Goal: Task Accomplishment & Management: Use online tool/utility

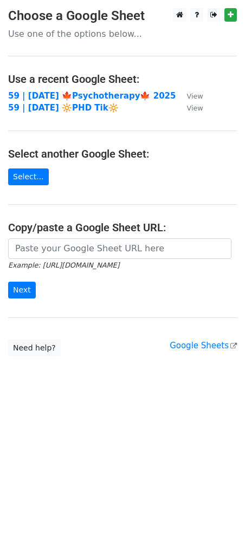
click at [111, 101] on td "59 | SEP 20 🍁Psychotherapy🍁 2025" at bounding box center [91, 96] width 167 height 12
click at [93, 91] on strong "59 | SEP 20 🍁Psychotherapy🍁 2025" at bounding box center [91, 96] width 167 height 10
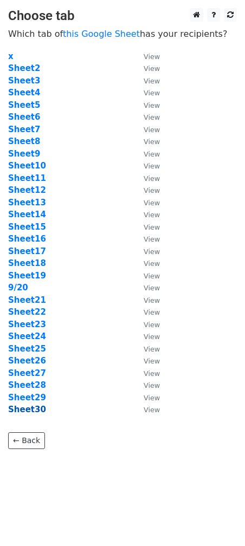
click at [25, 409] on strong "Sheet30" at bounding box center [27, 410] width 38 height 10
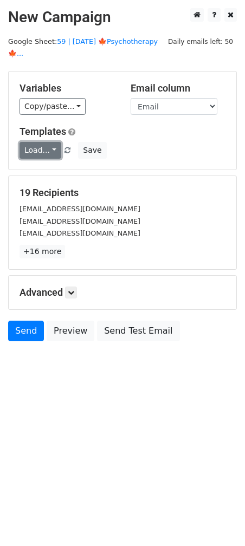
click at [39, 145] on link "Load..." at bounding box center [41, 150] width 42 height 17
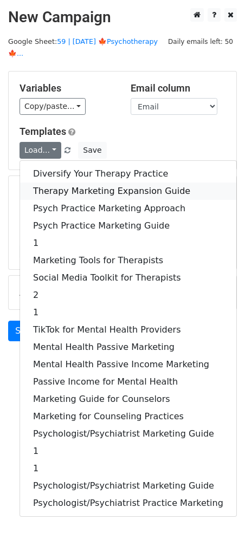
click at [53, 183] on link "Therapy Marketing Expansion Guide" at bounding box center [128, 191] width 216 height 17
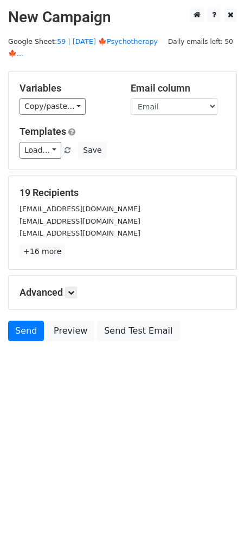
click at [66, 287] on h5 "Advanced" at bounding box center [123, 293] width 206 height 12
click at [71, 289] on icon at bounding box center [71, 292] width 7 height 7
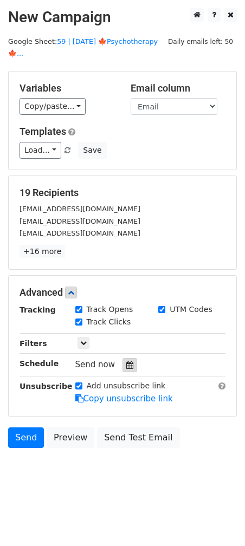
click at [126, 362] on icon at bounding box center [129, 366] width 7 height 8
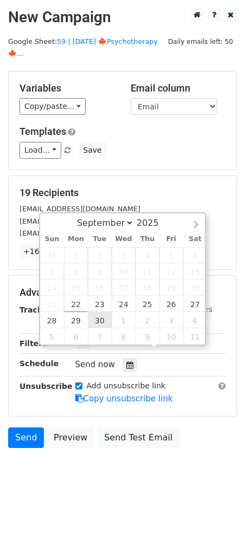
type input "2025-09-30 12:00"
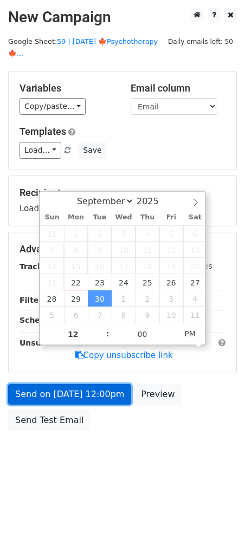
click at [91, 384] on link "Send on Sep 30 at 12:00pm" at bounding box center [69, 394] width 123 height 21
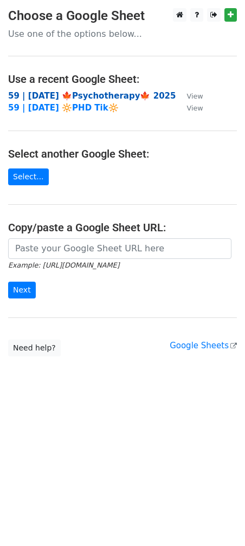
click at [78, 95] on strong "59 | [DATE] 🍁Psychotherapy🍁 2025" at bounding box center [91, 96] width 167 height 10
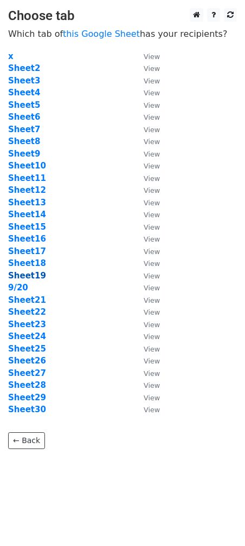
click at [33, 280] on strong "Sheet19" at bounding box center [27, 276] width 38 height 10
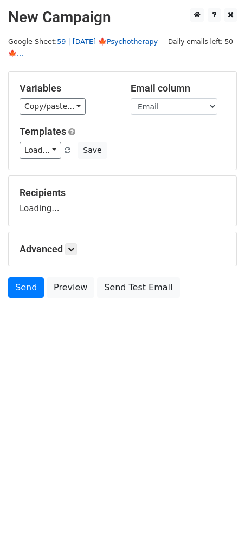
click at [102, 37] on link "59 | [DATE] 🍁Psychotherapy🍁..." at bounding box center [83, 47] width 150 height 21
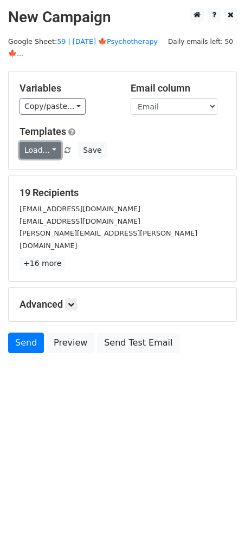
click at [43, 142] on link "Load..." at bounding box center [41, 150] width 42 height 17
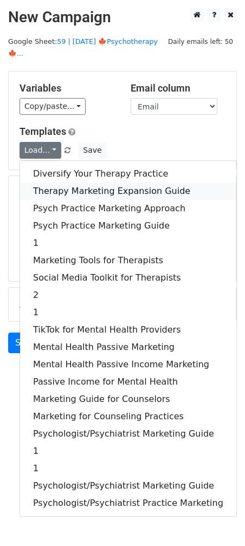
drag, startPoint x: 92, startPoint y: 175, endPoint x: 92, endPoint y: 189, distance: 13.5
click at [92, 183] on link "Therapy Marketing Expansion Guide" at bounding box center [128, 191] width 216 height 17
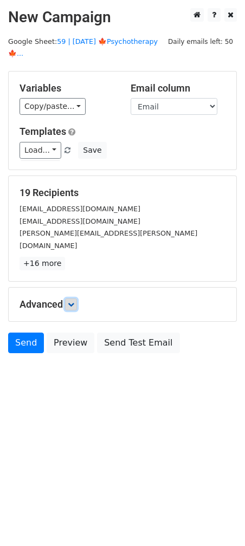
drag, startPoint x: 75, startPoint y: 274, endPoint x: 110, endPoint y: 333, distance: 68.3
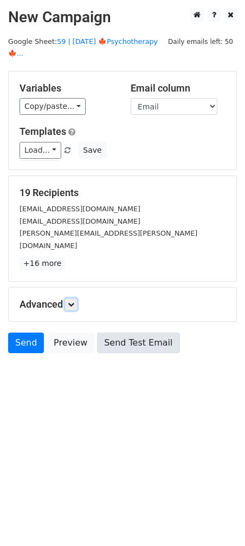
click at [75, 299] on link at bounding box center [71, 305] width 12 height 12
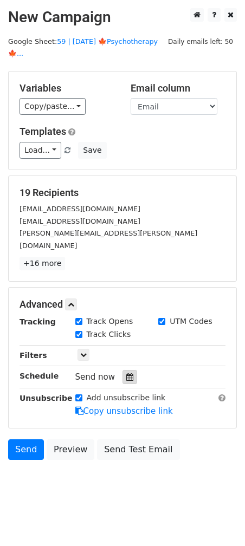
click at [126, 373] on icon at bounding box center [129, 377] width 7 height 8
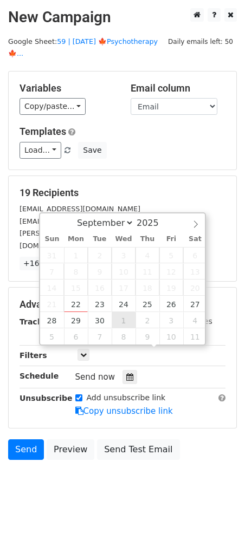
type input "2025-10-01 12:00"
select select "9"
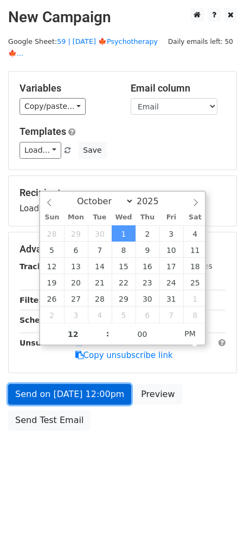
click at [104, 384] on link "Send on Oct 1 at 12:00pm" at bounding box center [69, 394] width 123 height 21
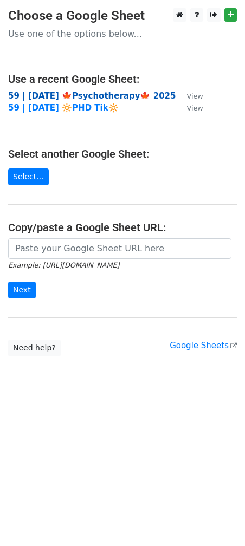
click at [53, 92] on strong "59 | [DATE] 🍁Psychotherapy🍁 2025" at bounding box center [91, 96] width 167 height 10
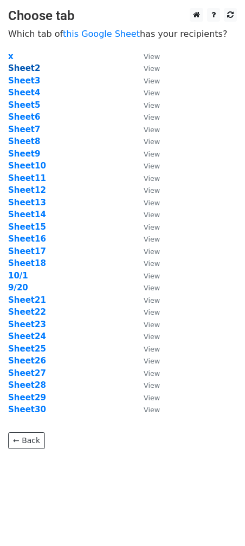
click at [29, 68] on strong "Sheet2" at bounding box center [24, 68] width 32 height 10
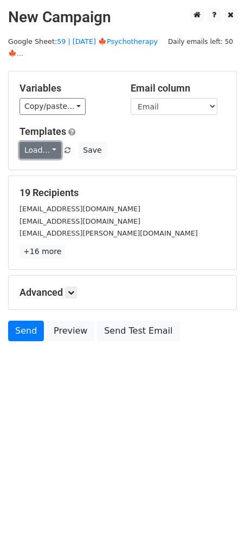
click at [50, 142] on link "Load..." at bounding box center [41, 150] width 42 height 17
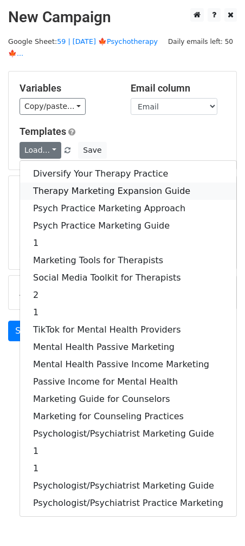
click at [54, 183] on link "Therapy Marketing Expansion Guide" at bounding box center [128, 191] width 216 height 17
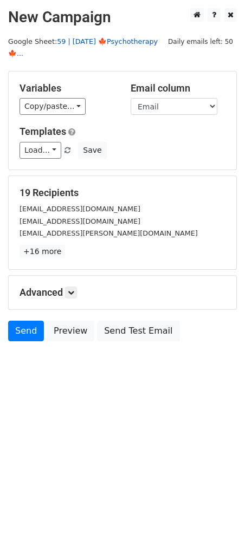
click at [120, 41] on link "59 | SEP 20 🍁Psychotherapy🍁..." at bounding box center [83, 47] width 150 height 21
click at [72, 289] on icon at bounding box center [71, 292] width 7 height 7
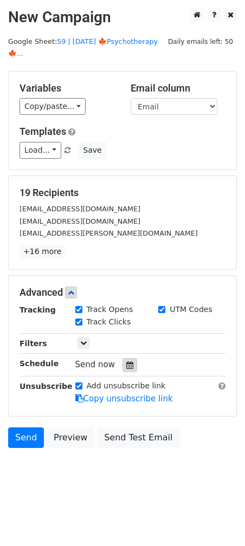
click at [126, 362] on icon at bounding box center [129, 366] width 7 height 8
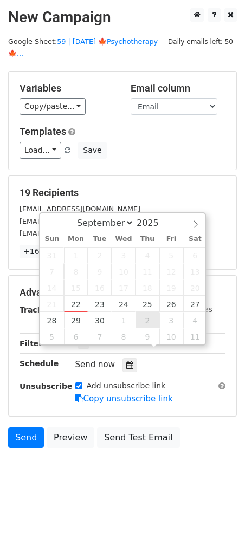
type input "2025-10-02 12:00"
select select "9"
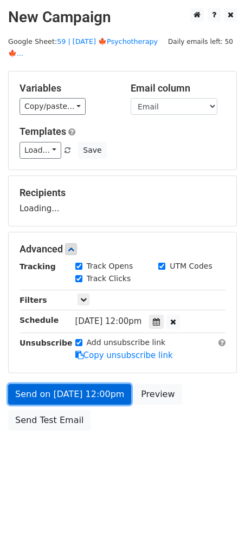
click at [103, 384] on link "Send on Oct 2 at 12:00pm" at bounding box center [69, 394] width 123 height 21
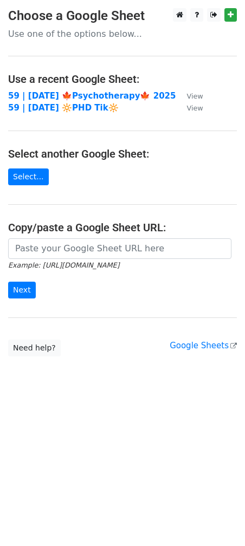
click at [89, 102] on td "59 | [DATE] 🔆PHD Tik🔆" at bounding box center [91, 108] width 167 height 12
click at [88, 97] on strong "59 | [DATE] 🍁Psychotherapy🍁 2025" at bounding box center [91, 96] width 167 height 10
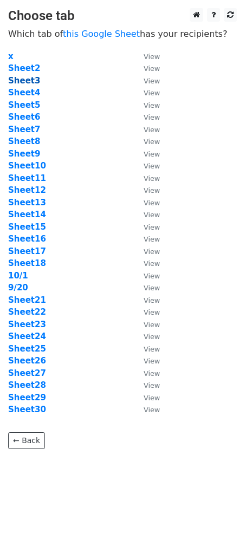
click at [27, 80] on strong "Sheet3" at bounding box center [24, 81] width 32 height 10
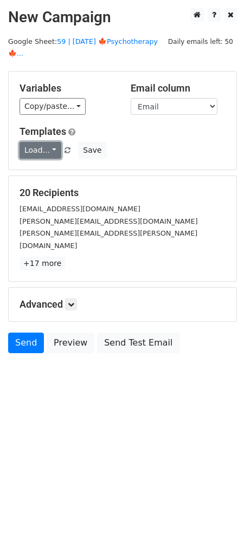
click at [44, 142] on link "Load..." at bounding box center [41, 150] width 42 height 17
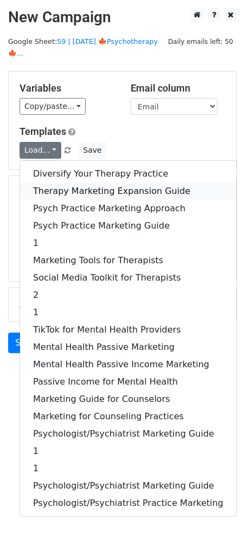
click at [52, 183] on link "Therapy Marketing Expansion Guide" at bounding box center [128, 191] width 216 height 17
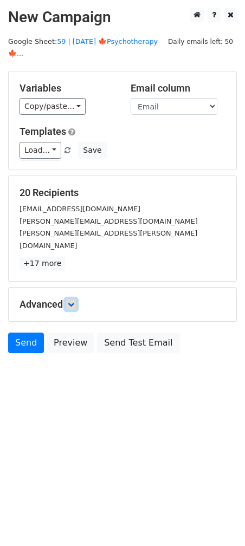
click at [71, 301] on icon at bounding box center [71, 304] width 7 height 7
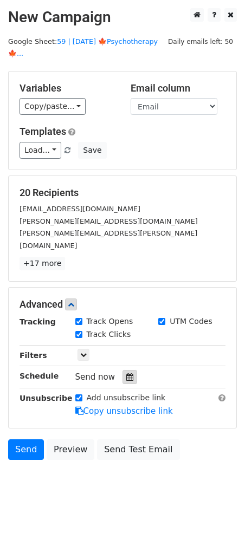
click at [126, 373] on icon at bounding box center [129, 377] width 7 height 8
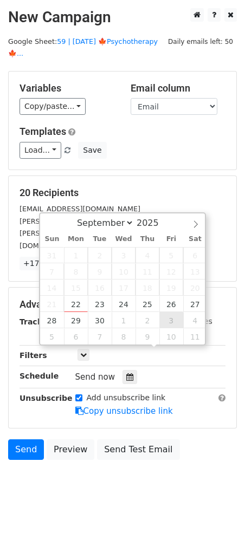
type input "[DATE] 12:00"
select select "9"
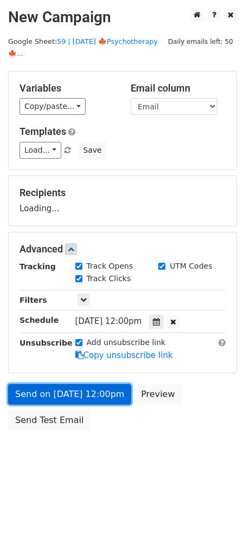
click at [102, 389] on link "Send on [DATE] 12:00pm" at bounding box center [69, 394] width 123 height 21
